Goal: Find contact information: Find contact information

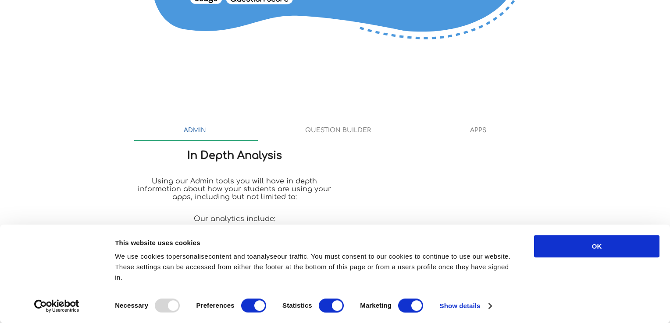
scroll to position [788, 0]
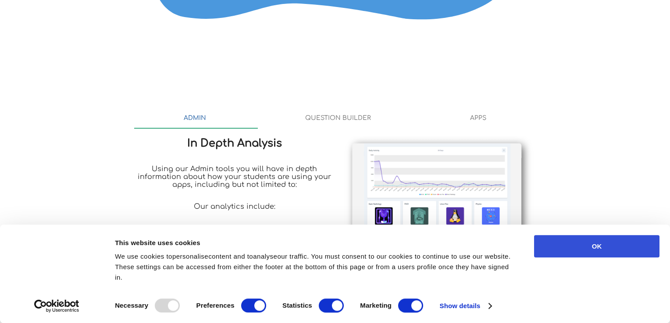
click at [605, 248] on button "OK" at bounding box center [596, 246] width 125 height 22
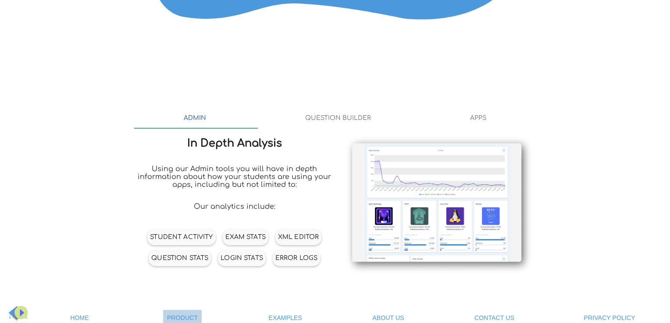
click at [179, 315] on span "Product" at bounding box center [182, 318] width 31 height 7
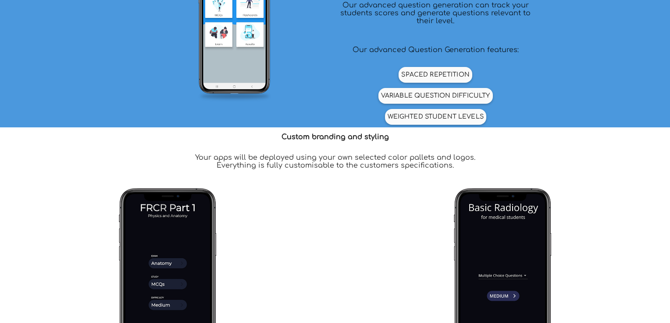
scroll to position [1521, 0]
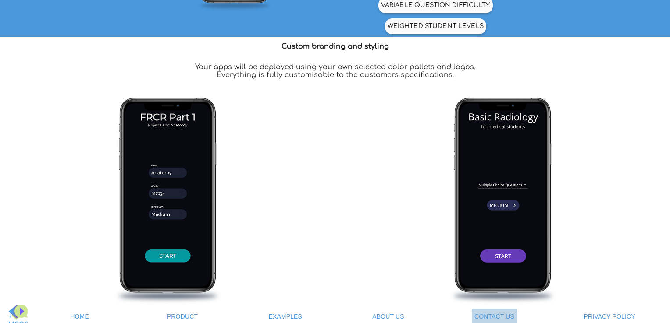
click at [507, 316] on link "Contact Us" at bounding box center [494, 317] width 45 height 16
type input "94"
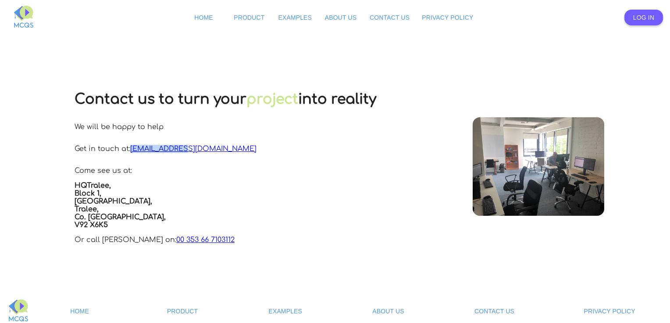
drag, startPoint x: 195, startPoint y: 146, endPoint x: 124, endPoint y: 149, distance: 70.6
click at [124, 149] on div "Contact us to turn your project into reality We will be happy to help Get in to…" at bounding box center [226, 166] width 302 height 169
copy link "[EMAIL_ADDRESS][DOMAIN_NAME]"
click at [396, 308] on span "About Us" at bounding box center [388, 311] width 32 height 7
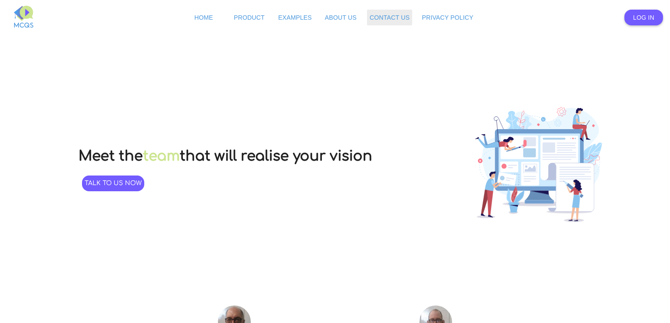
click at [387, 20] on span "Contact Us" at bounding box center [389, 17] width 40 height 7
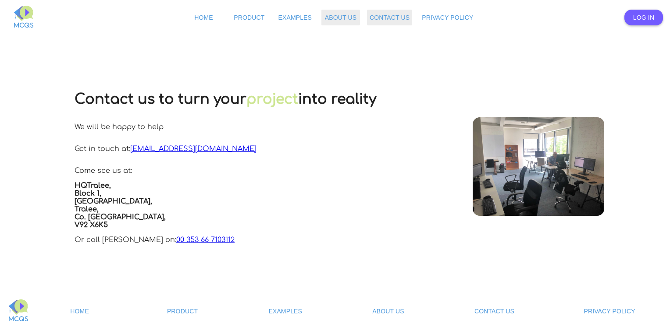
click at [343, 17] on span "About Us" at bounding box center [341, 17] width 32 height 7
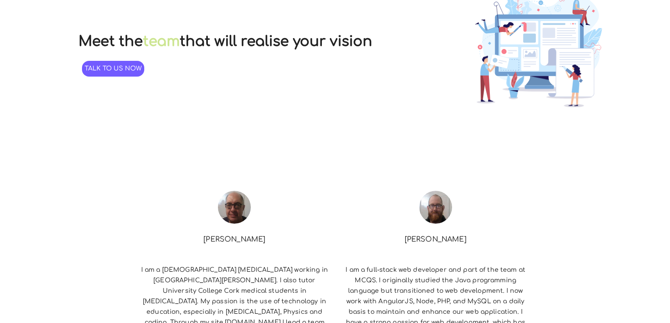
scroll to position [112, 0]
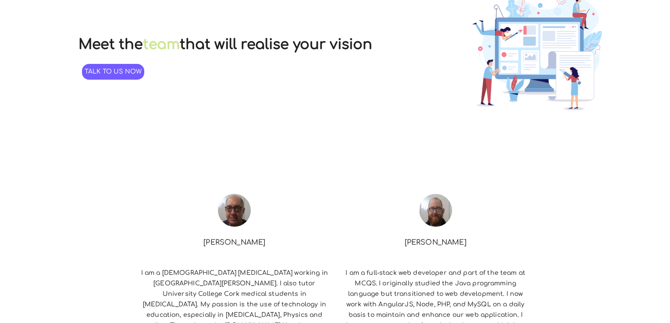
click at [440, 27] on icon "Lottie animation" at bounding box center [538, 54] width 219 height 219
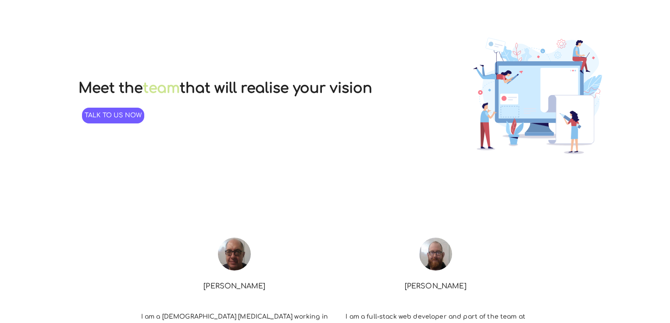
scroll to position [0, 0]
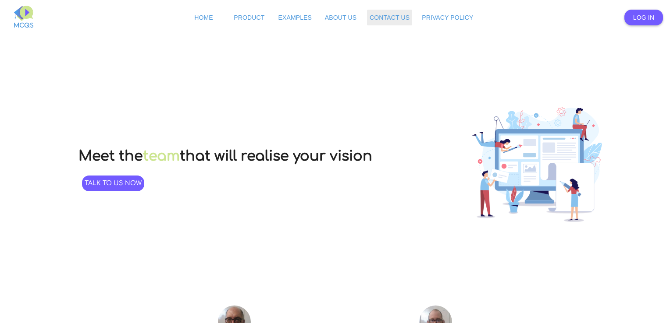
click at [383, 15] on span "Contact Us" at bounding box center [389, 17] width 40 height 7
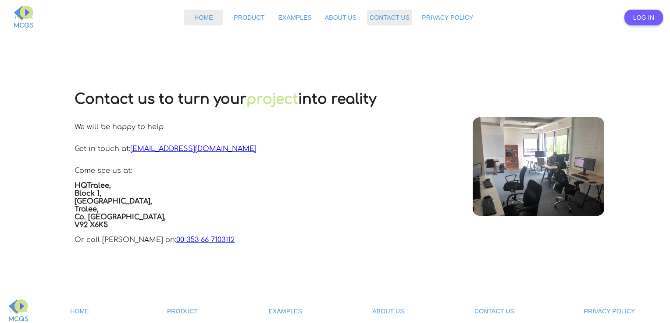
click at [202, 21] on span "Home" at bounding box center [203, 17] width 19 height 7
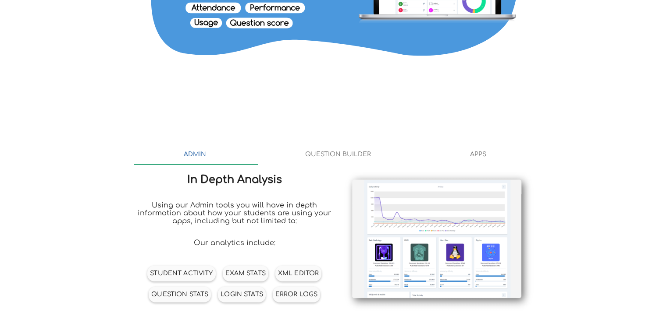
scroll to position [788, 0]
